Goal: Information Seeking & Learning: Find specific fact

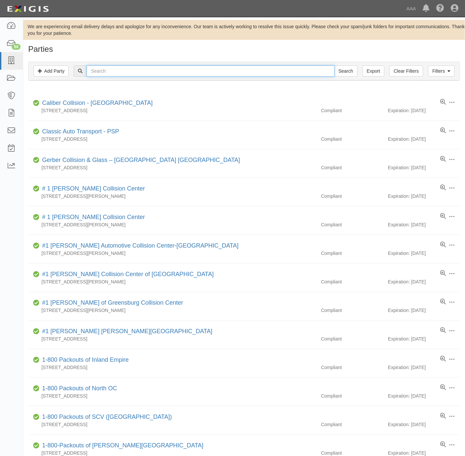
click at [132, 76] on input "text" at bounding box center [211, 70] width 248 height 11
paste input "160697"
type input "160697"
click at [335, 72] on input "Search" at bounding box center [346, 70] width 23 height 11
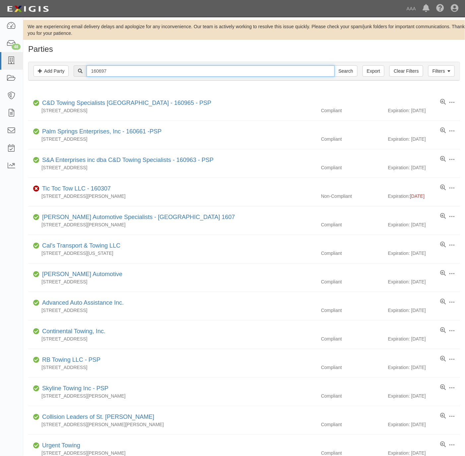
click at [172, 71] on input "160697" at bounding box center [211, 70] width 248 height 11
click at [171, 71] on input "160697" at bounding box center [211, 70] width 248 height 11
click at [335, 65] on input "Search" at bounding box center [346, 70] width 23 height 11
type input "xtreme towin"
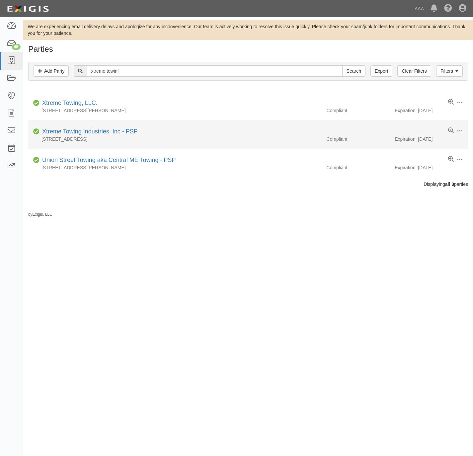
click at [58, 128] on li "Edit Log activity Add task Send message Archive Compliant Xtreme Towing Industr…" at bounding box center [248, 135] width 440 height 29
click at [59, 131] on link "Xtreme Towing Industries, Inc - PSP" at bounding box center [90, 131] width 96 height 7
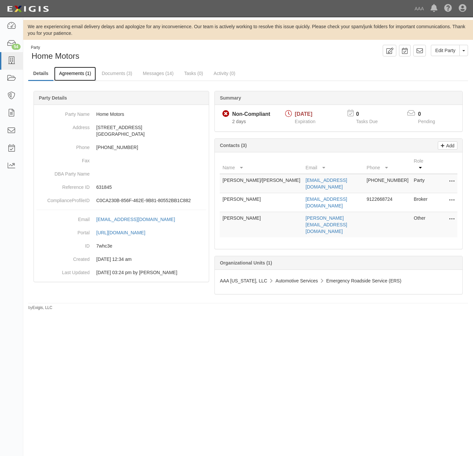
click at [71, 74] on link "Agreements (1)" at bounding box center [75, 74] width 42 height 14
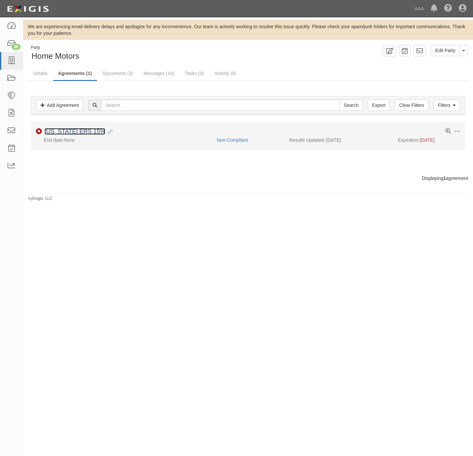
drag, startPoint x: 0, startPoint y: 0, endPoint x: 61, endPoint y: 134, distance: 147.1
click at [61, 134] on link "[US_STATE] ERS 15%" at bounding box center [74, 131] width 61 height 7
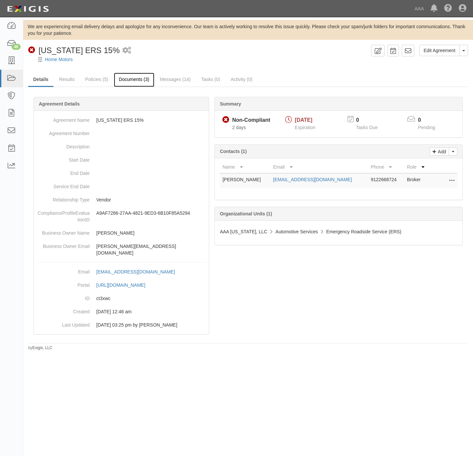
click at [137, 81] on link "Documents (3)" at bounding box center [134, 80] width 40 height 14
